Goal: Task Accomplishment & Management: Use online tool/utility

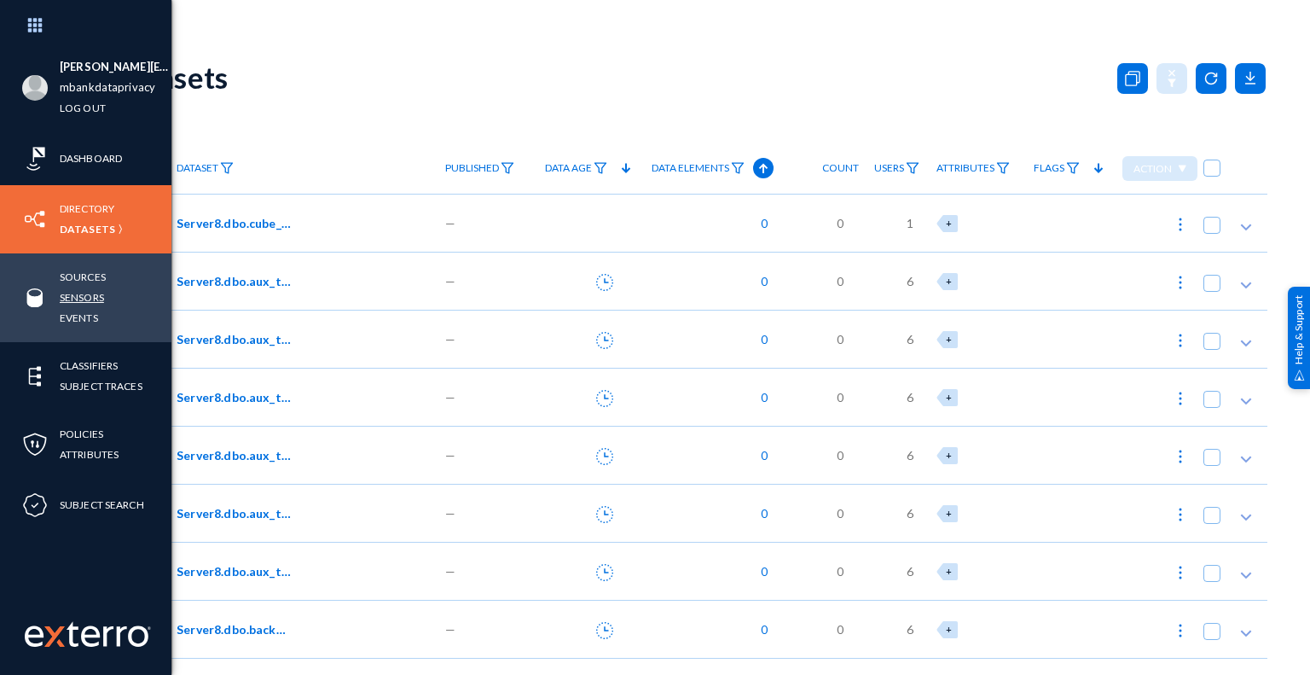
click at [94, 299] on link "Sensors" at bounding box center [82, 297] width 44 height 20
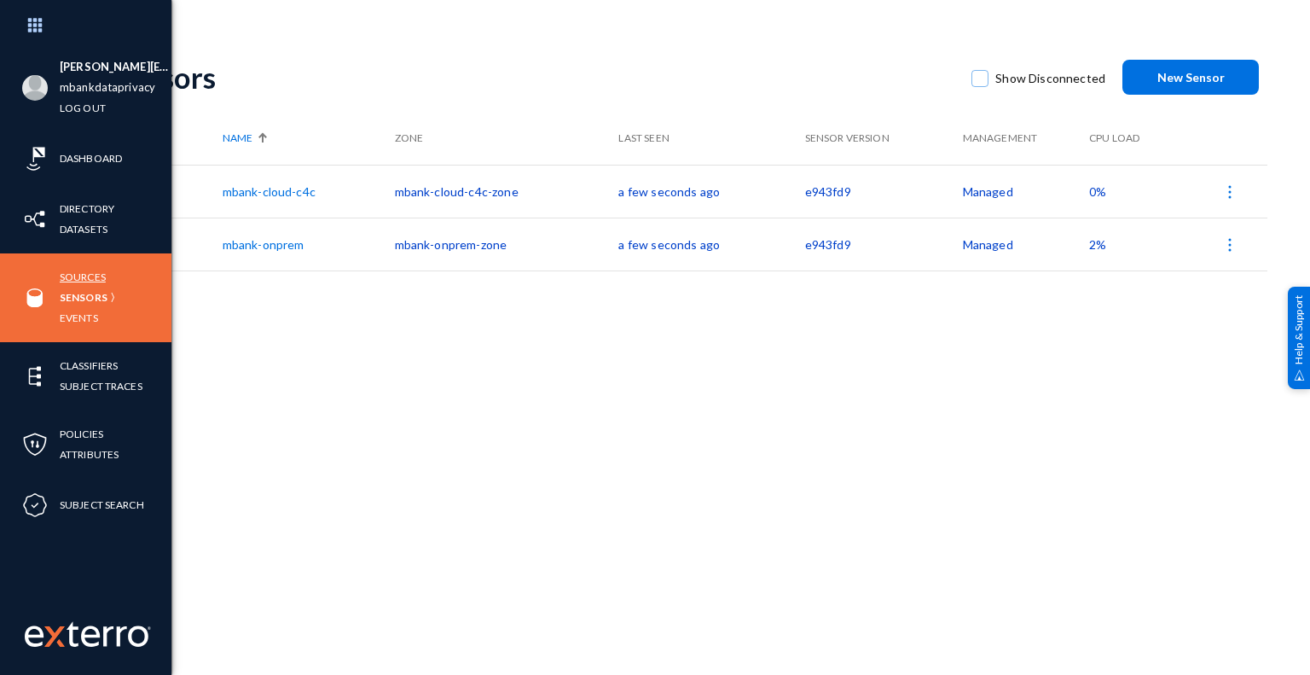
click at [92, 275] on link "Sources" at bounding box center [83, 277] width 46 height 20
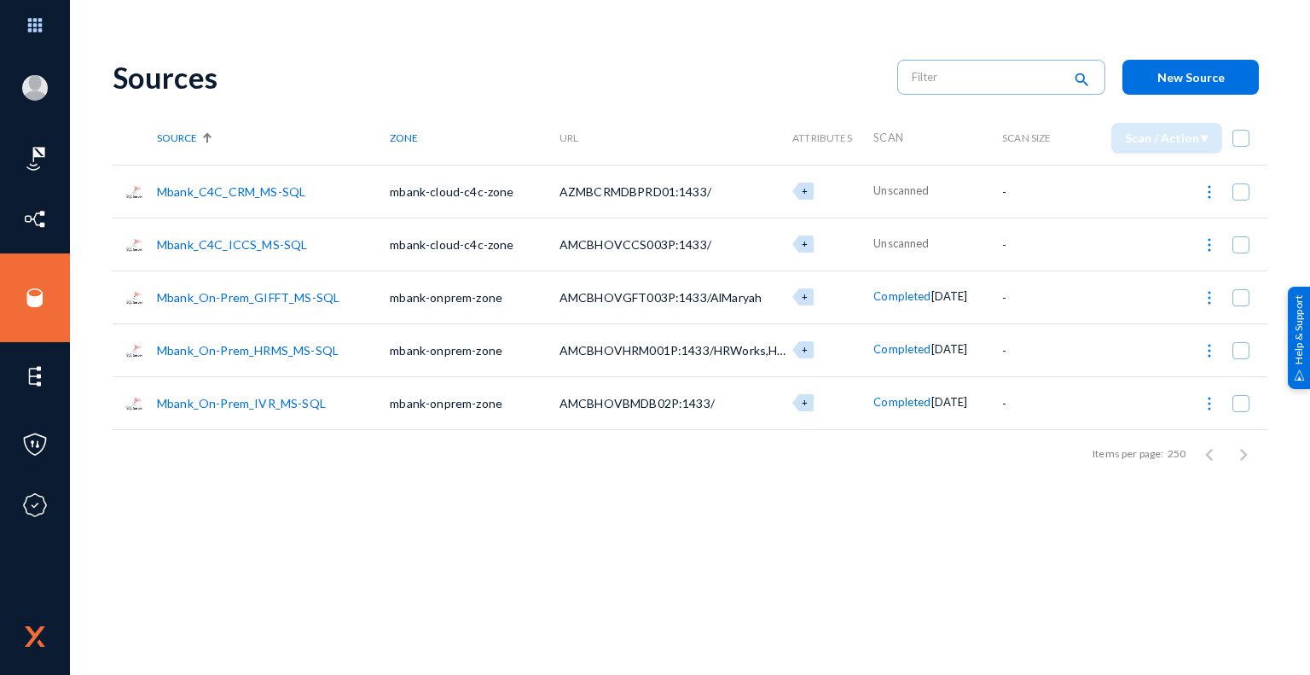
click at [251, 192] on link "Mbank_C4C_CRM_MS-SQL" at bounding box center [231, 191] width 148 height 15
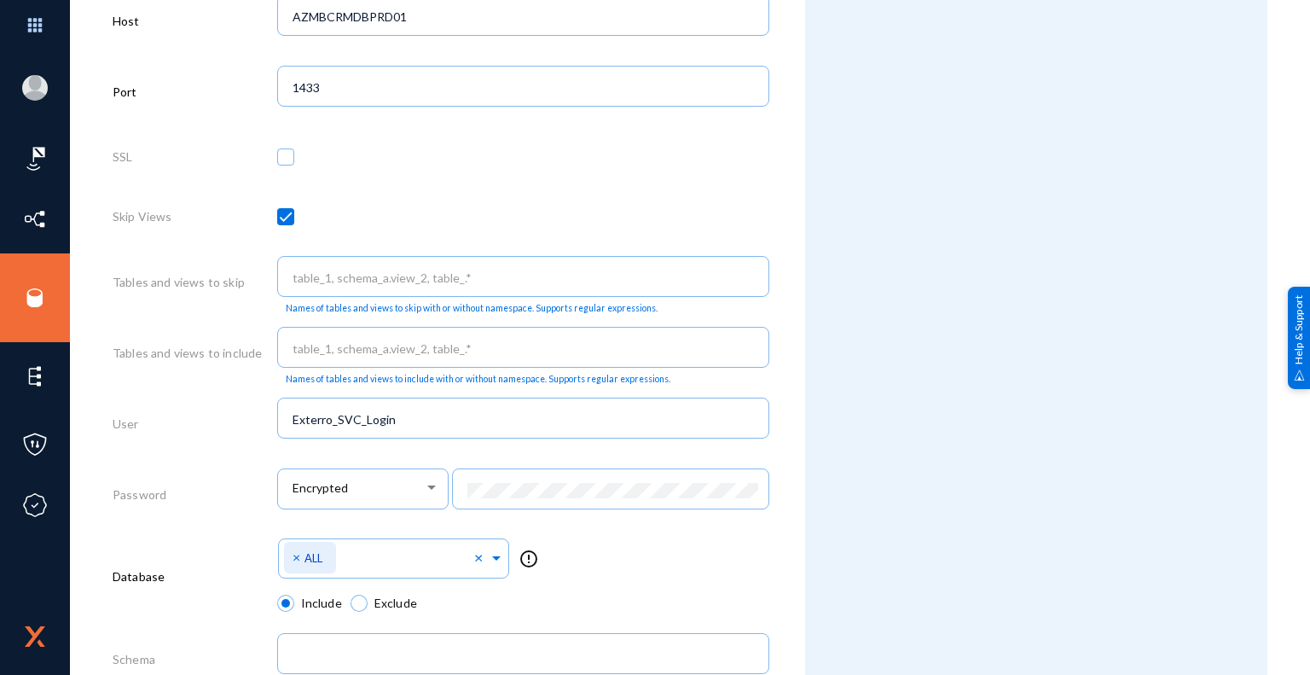
scroll to position [813, 0]
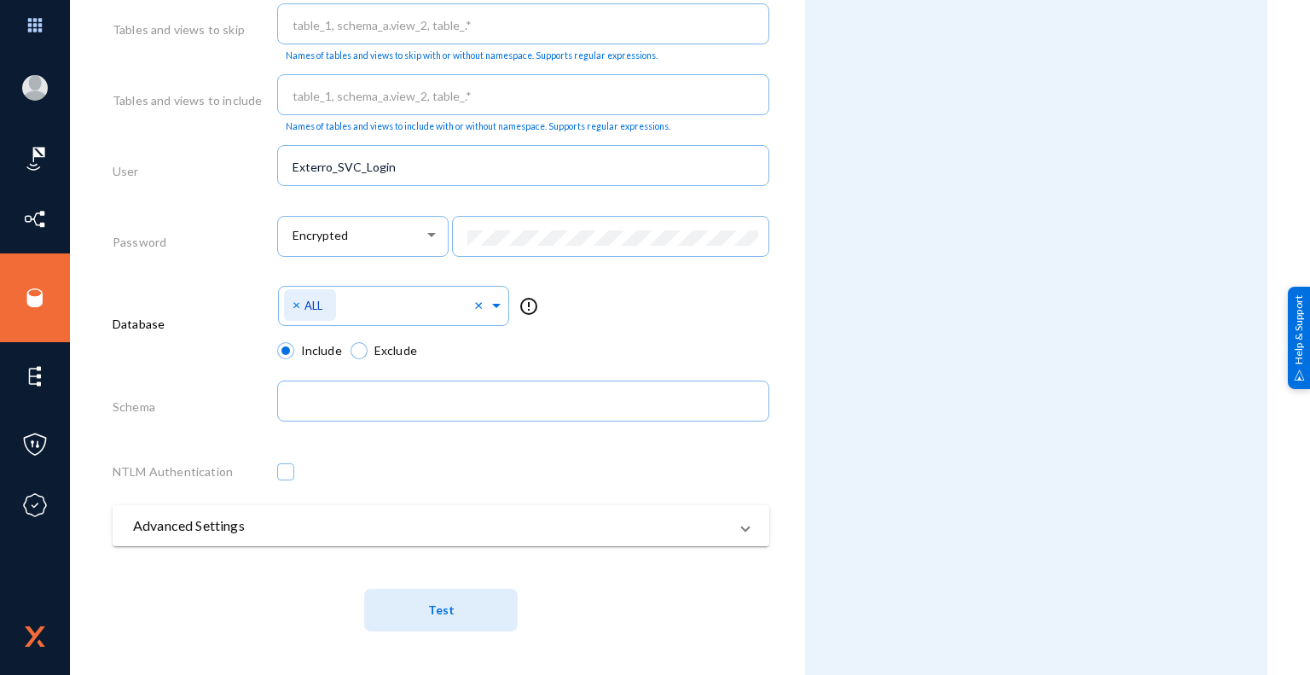
click at [446, 612] on span "Test" at bounding box center [441, 610] width 26 height 15
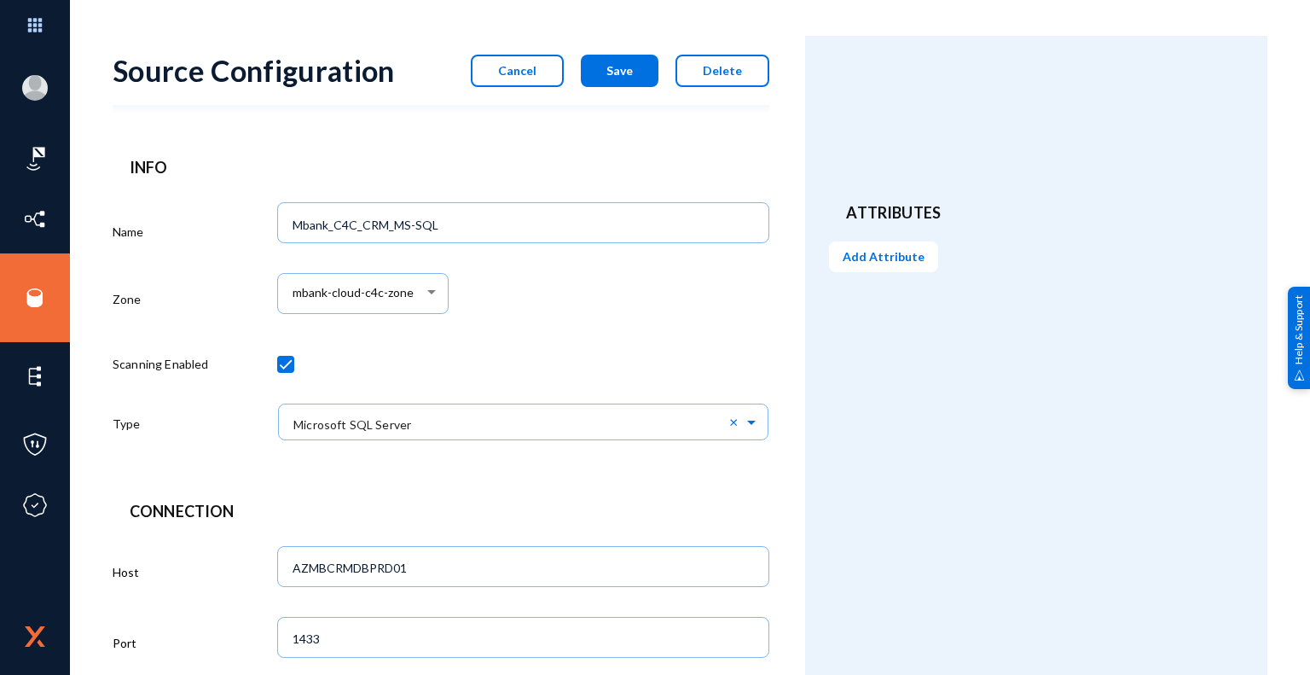
scroll to position [0, 0]
